Goal: Transaction & Acquisition: Book appointment/travel/reservation

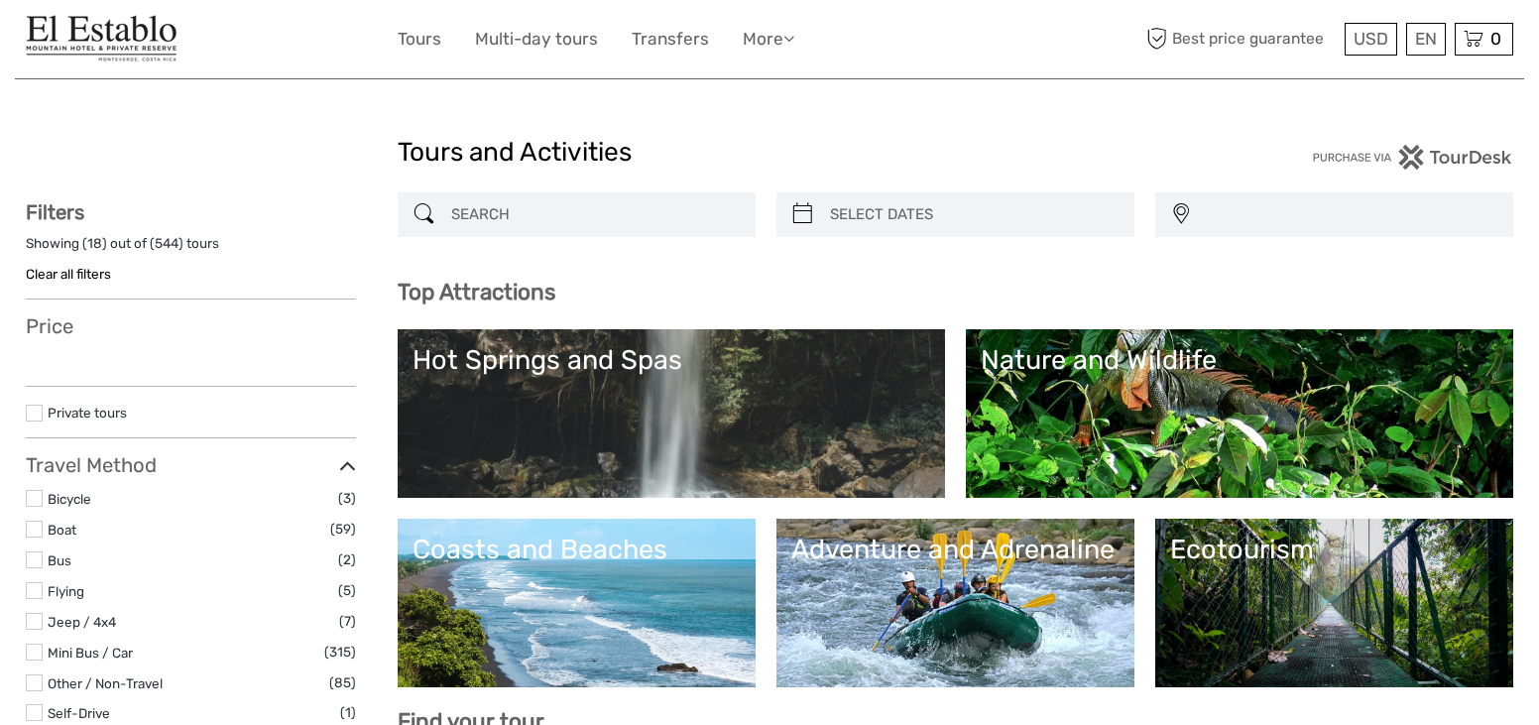
select select
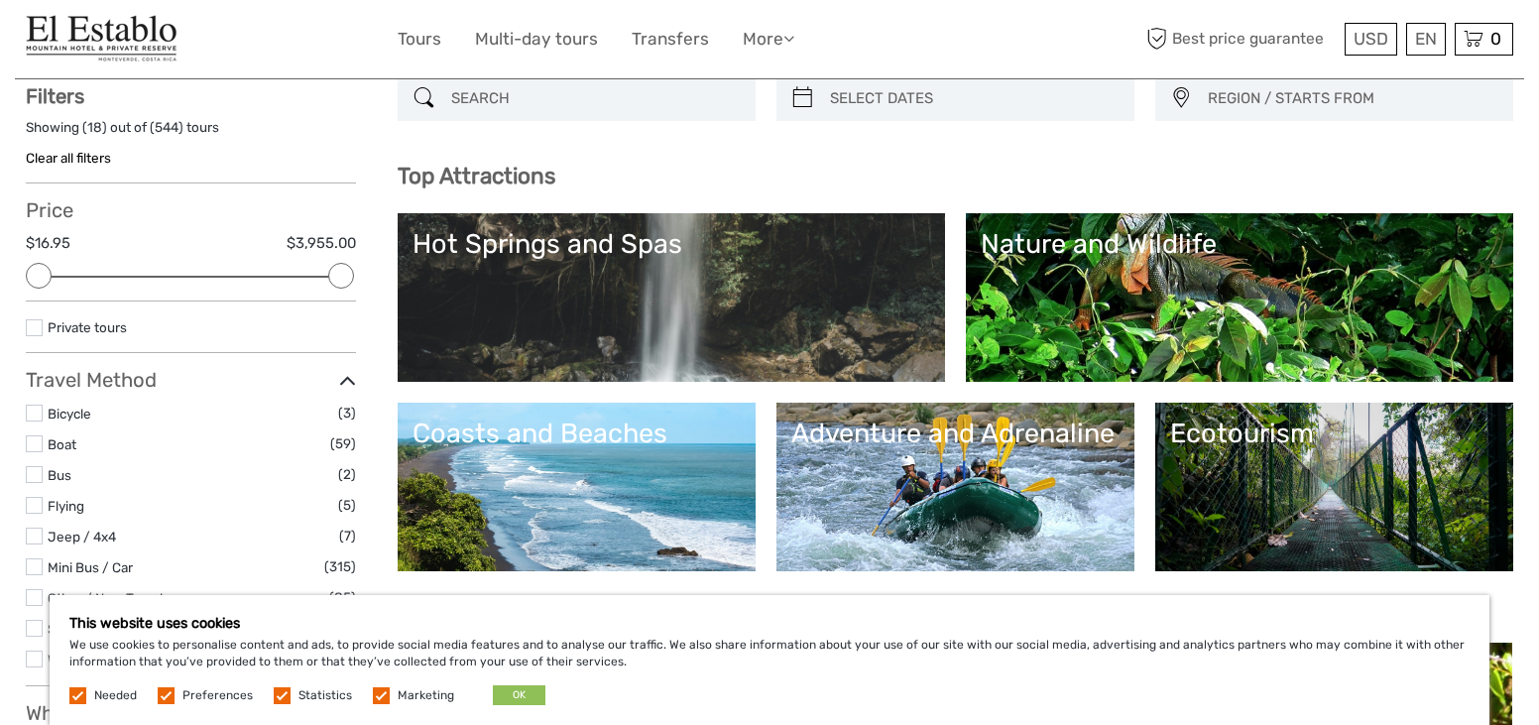
scroll to position [272, 0]
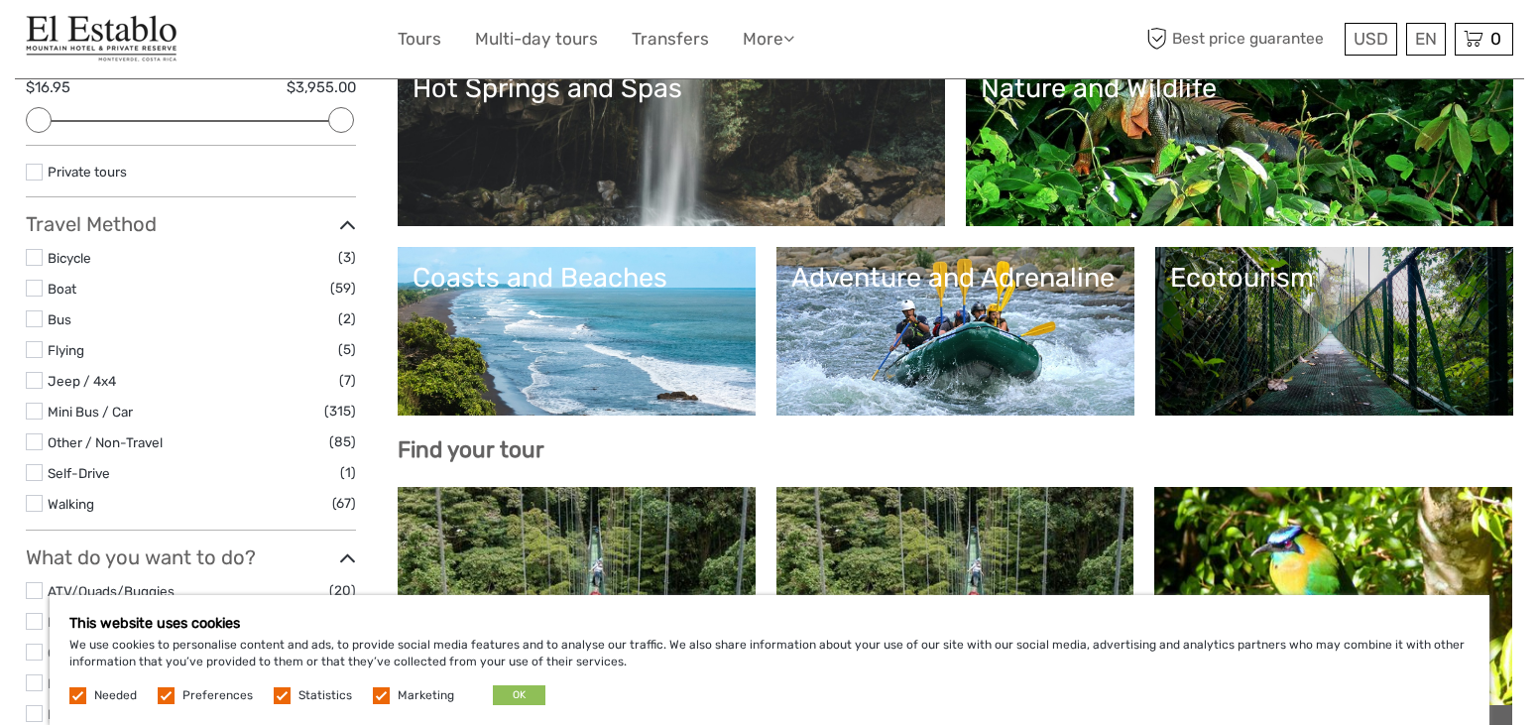
click at [1215, 174] on link "Nature and Wildlife" at bounding box center [1240, 141] width 518 height 139
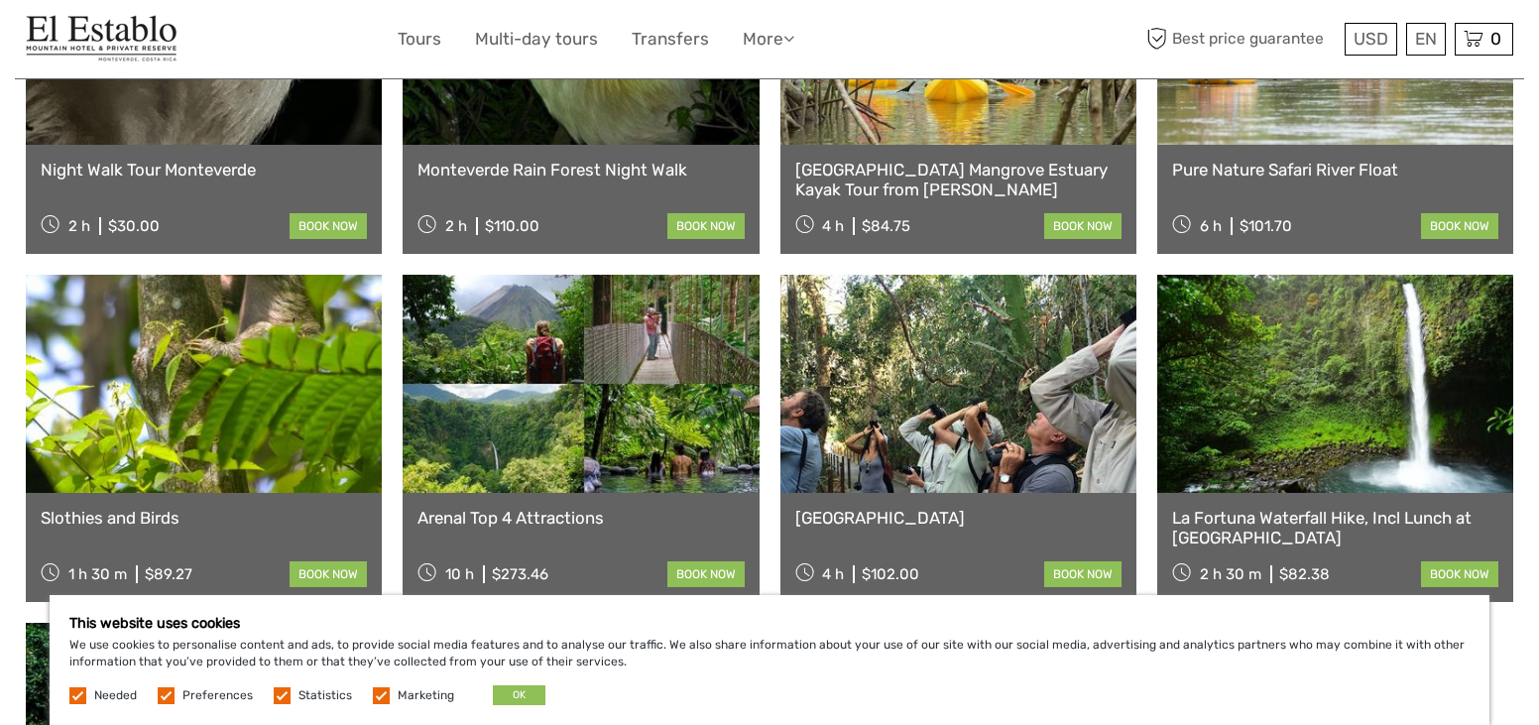
scroll to position [968, 0]
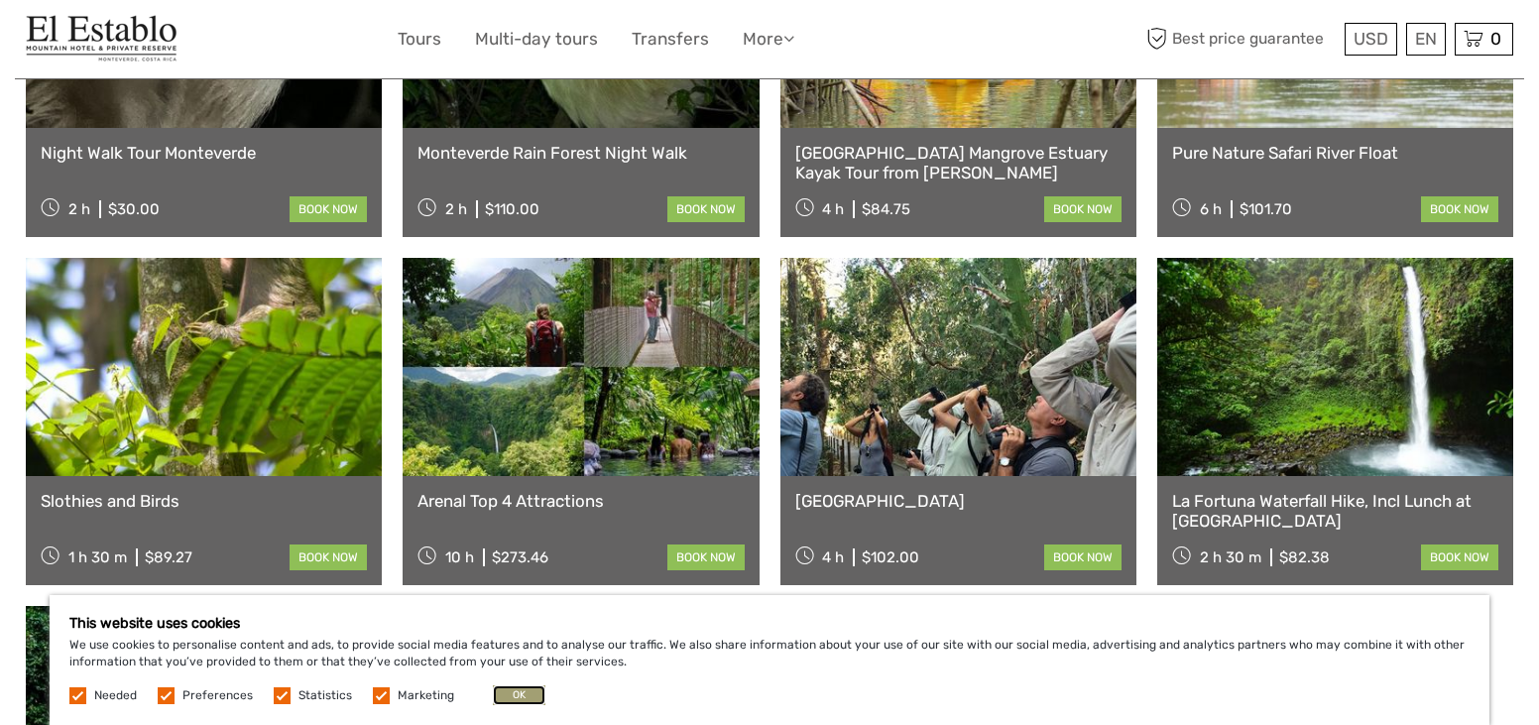
click at [525, 691] on button "OK" at bounding box center [519, 695] width 53 height 20
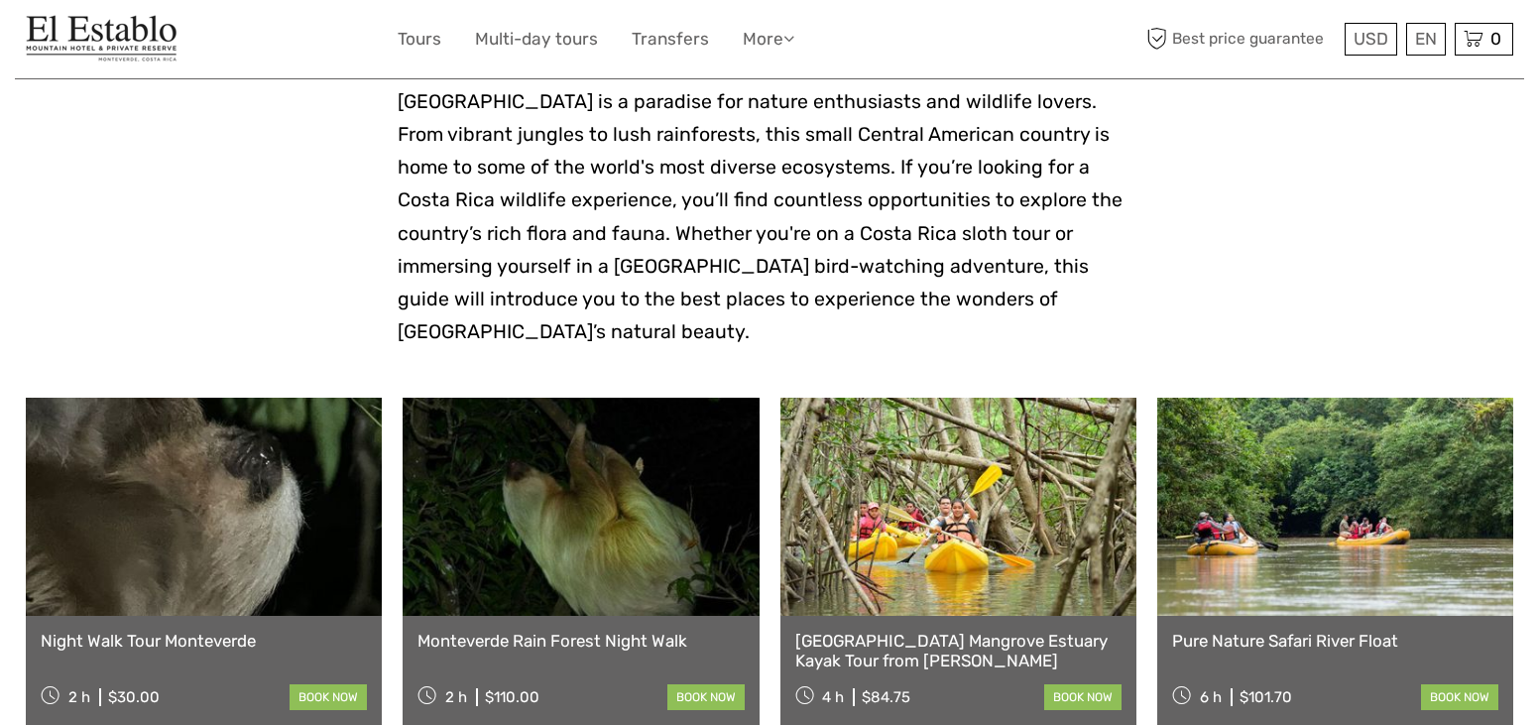
scroll to position [0, 0]
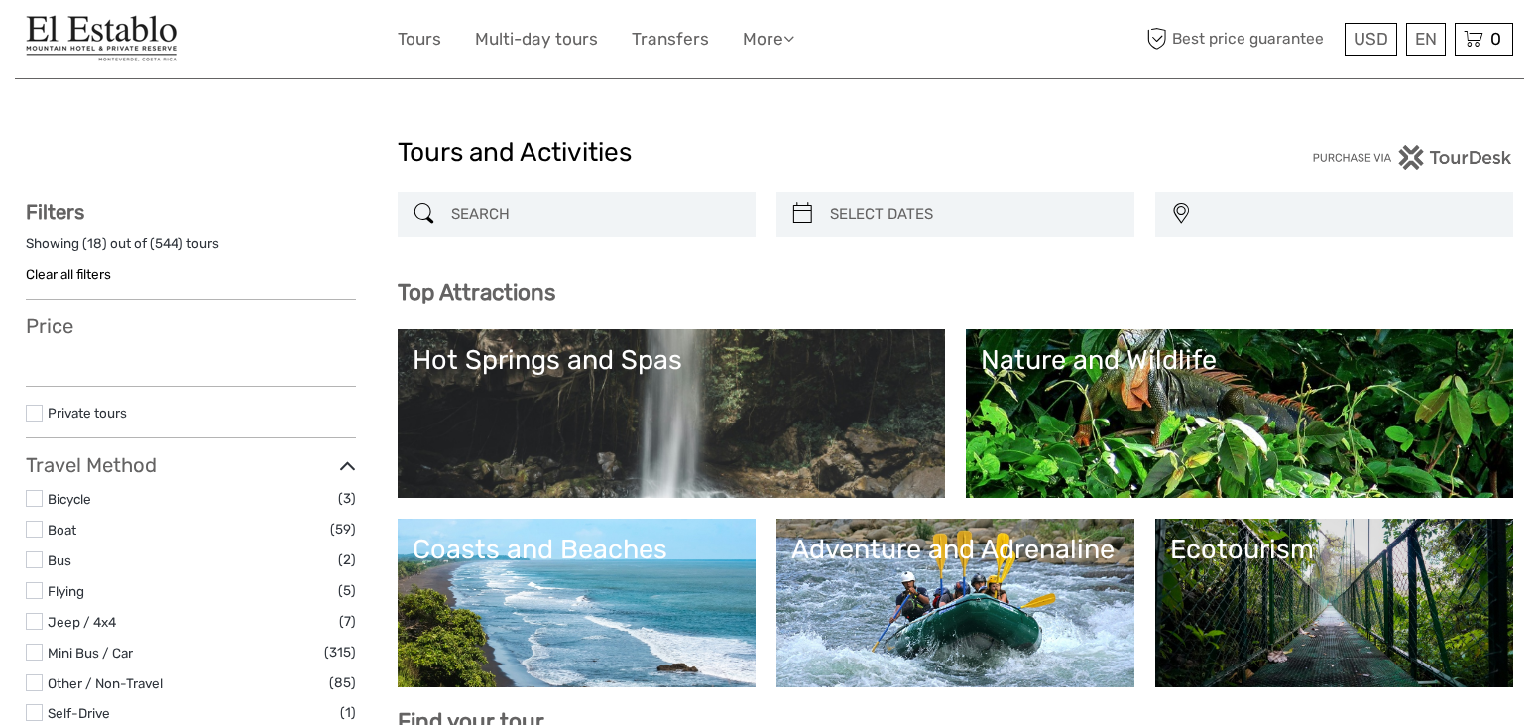
select select
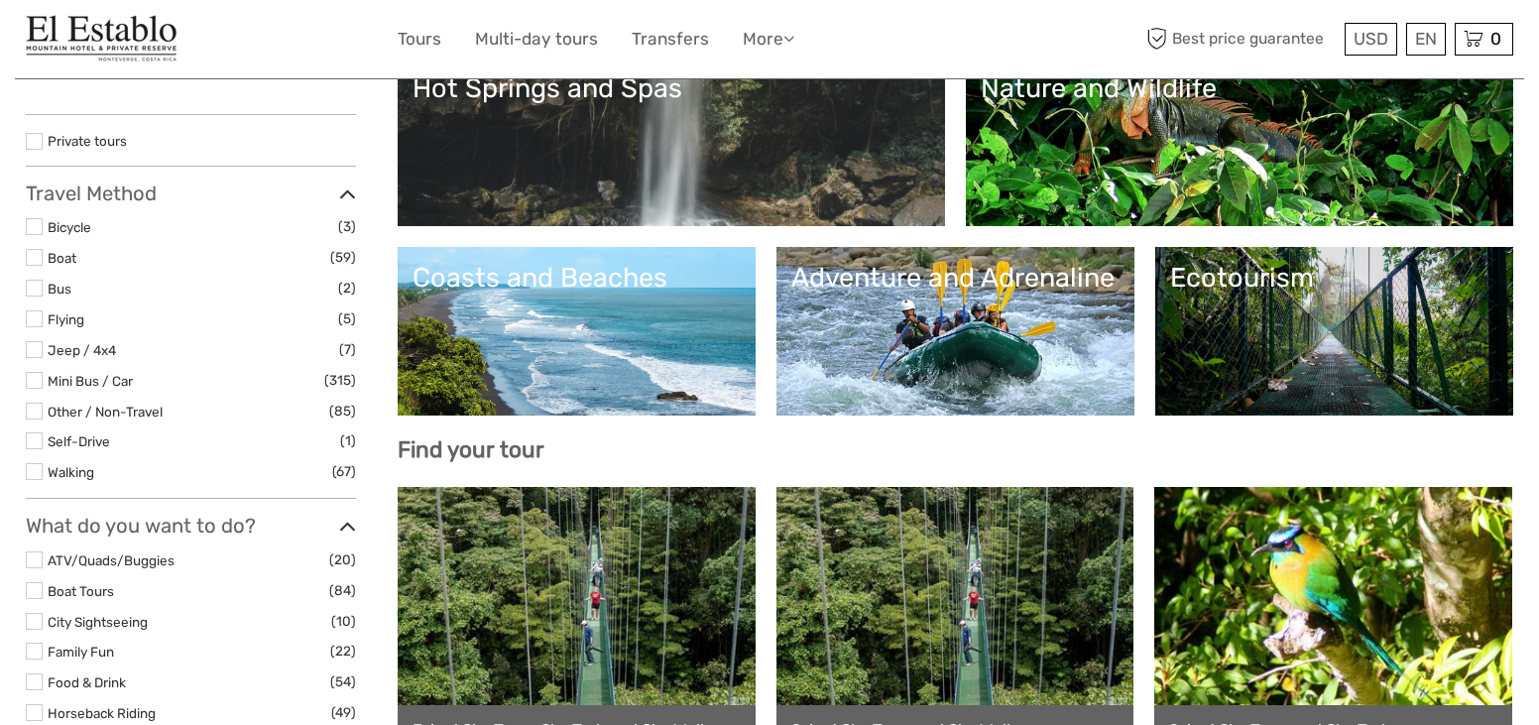
select select
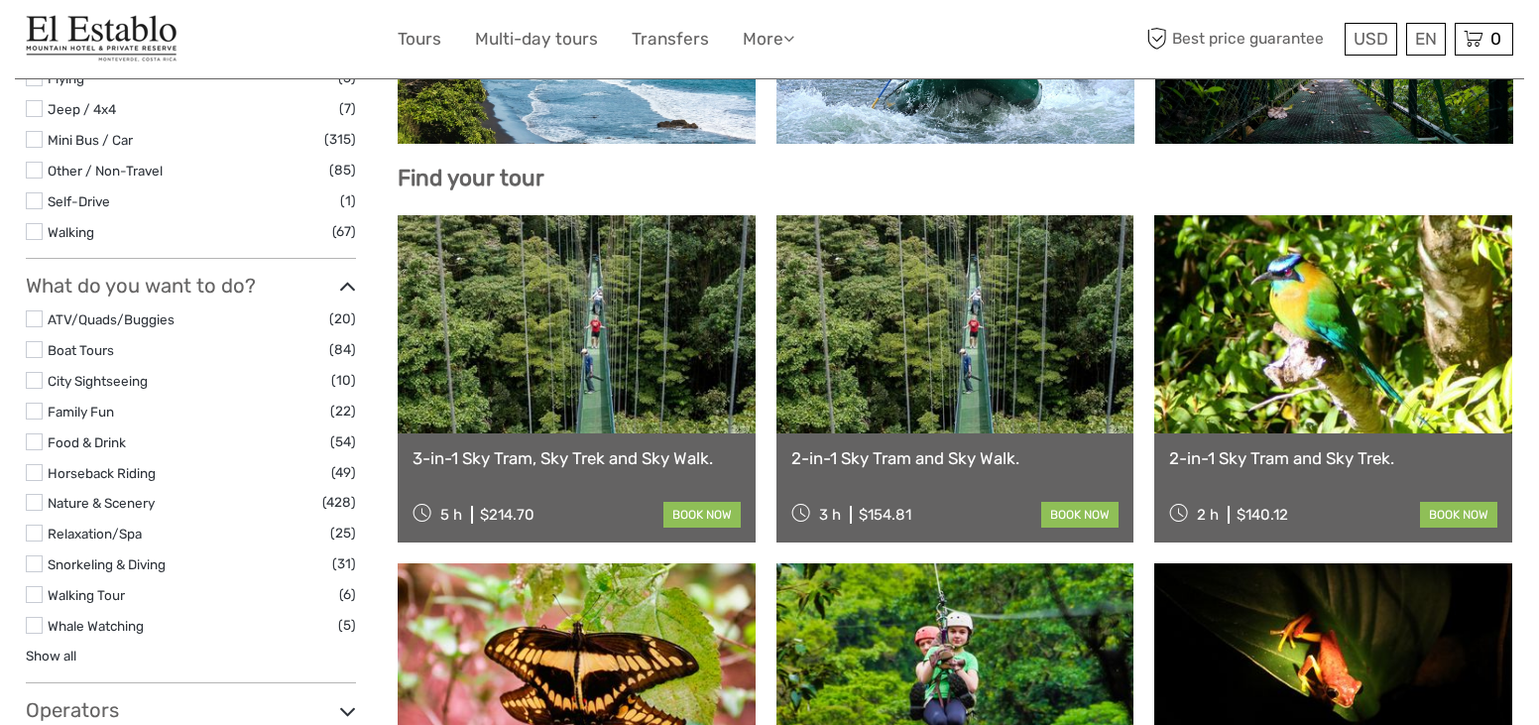
scroll to position [463, 0]
